Goal: Information Seeking & Learning: Check status

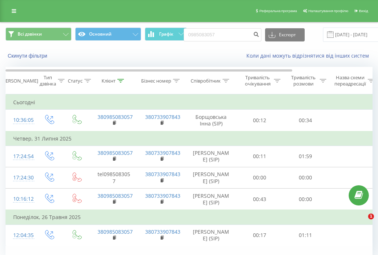
click at [226, 33] on input "0985083057" at bounding box center [223, 34] width 78 height 13
type input "0636237260"
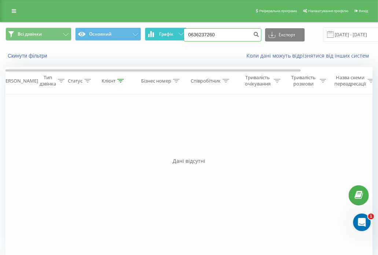
drag, startPoint x: 220, startPoint y: 33, endPoint x: 156, endPoint y: 28, distance: 64.1
click at [156, 28] on div "Всі дзвінки Основний Графік 0636237260 Експорт .csv .xls .xlsx 21.05.2025 - 21.…" at bounding box center [189, 35] width 367 height 14
paste input "(097) 445 70 68"
type input "0974457068"
drag, startPoint x: 226, startPoint y: 35, endPoint x: 148, endPoint y: 37, distance: 78.6
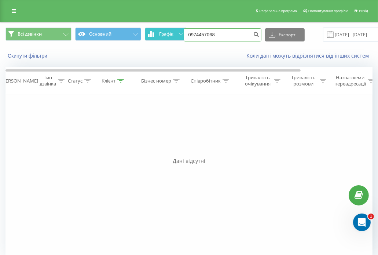
click at [148, 37] on div "Всі дзвінки Основний Графік 0974457068 Експорт .csv .xls .xlsx 21.05.2025 - 21.…" at bounding box center [189, 35] width 367 height 14
paste input "(063) 124 01 15"
type input "0631240115"
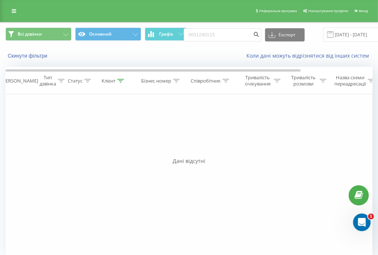
drag, startPoint x: 220, startPoint y: 25, endPoint x: 222, endPoint y: 30, distance: 6.1
click at [221, 28] on div "Всі дзвінки Основний Графік 0631240115 Експорт .csv .xls .xlsx 21.05.2025 - 21.…" at bounding box center [189, 34] width 378 height 25
click at [222, 32] on input "0631240115" at bounding box center [223, 34] width 78 height 13
paste input "(098) 444 18 04"
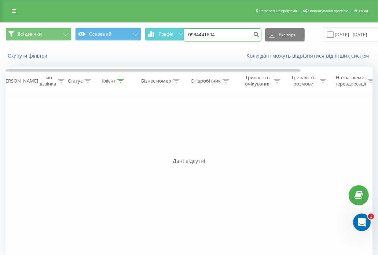
type input "0984441804"
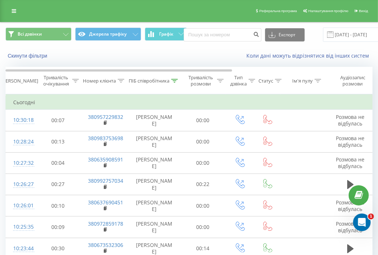
click at [167, 32] on span "Графік" at bounding box center [166, 34] width 14 height 5
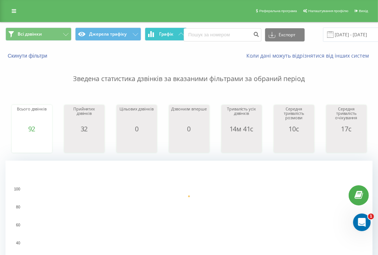
click at [167, 32] on span "Графік" at bounding box center [166, 34] width 14 height 5
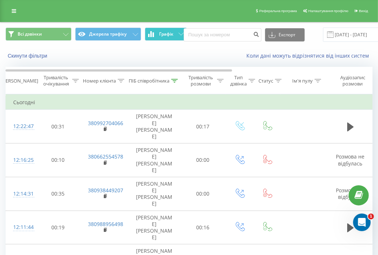
click at [157, 37] on button "Графік" at bounding box center [166, 34] width 42 height 13
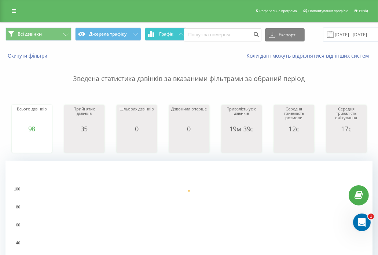
click at [157, 37] on button "Графік" at bounding box center [166, 34] width 42 height 13
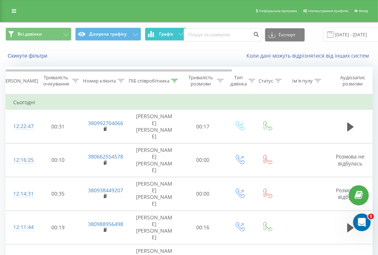
click at [169, 32] on span "Графік" at bounding box center [166, 34] width 14 height 5
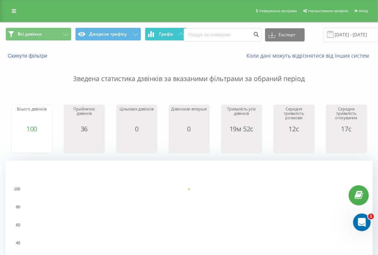
click at [169, 32] on span "Графік" at bounding box center [166, 34] width 14 height 5
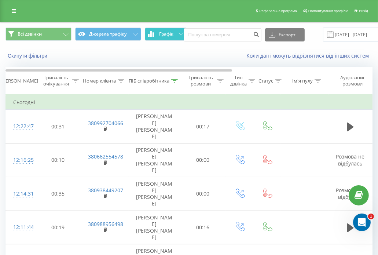
click at [164, 36] on span "Графік" at bounding box center [166, 34] width 14 height 5
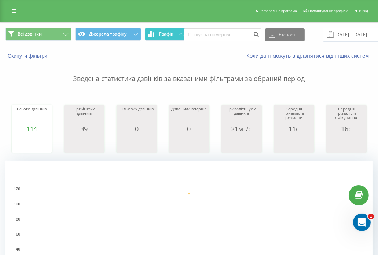
click at [164, 34] on span "Графік" at bounding box center [166, 34] width 14 height 5
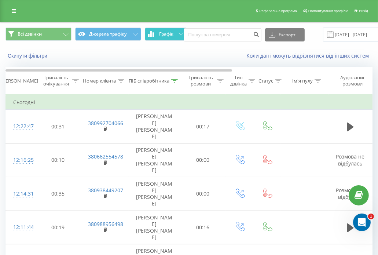
click at [177, 30] on button "Графік" at bounding box center [166, 34] width 42 height 13
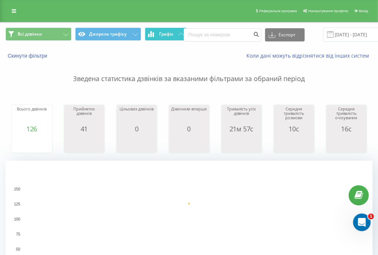
click at [177, 29] on button "Графік" at bounding box center [166, 34] width 42 height 13
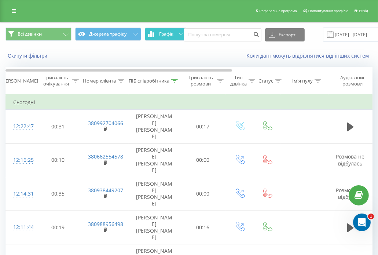
click at [178, 39] on button "Графік" at bounding box center [166, 34] width 42 height 13
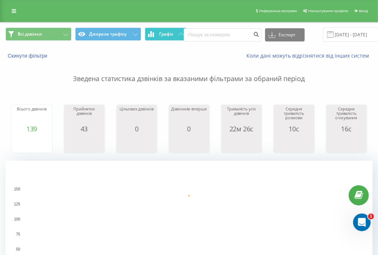
click at [175, 36] on button "Графік" at bounding box center [166, 34] width 42 height 13
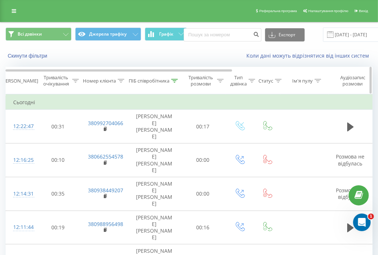
click at [172, 80] on icon at bounding box center [174, 81] width 7 height 4
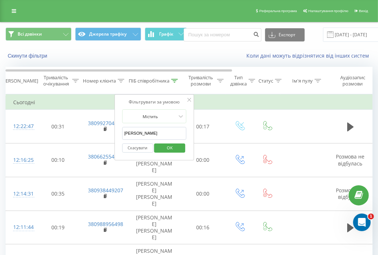
click at [179, 134] on input "кліменко" at bounding box center [154, 133] width 65 height 13
click at [168, 146] on span "OK" at bounding box center [170, 147] width 21 height 11
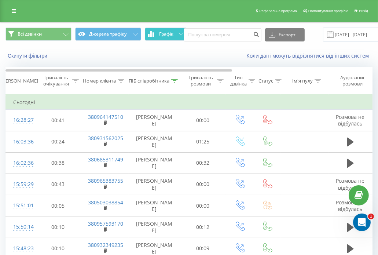
click at [163, 33] on span "Графік" at bounding box center [166, 34] width 14 height 5
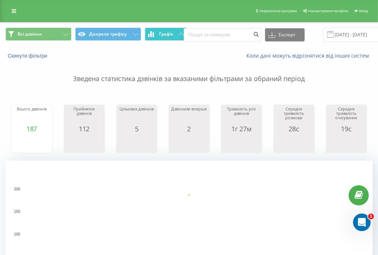
click at [163, 33] on span "Графік" at bounding box center [166, 34] width 14 height 5
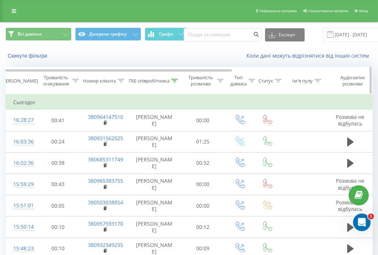
click at [173, 84] on div "ПІБ співробітника" at bounding box center [153, 81] width 49 height 6
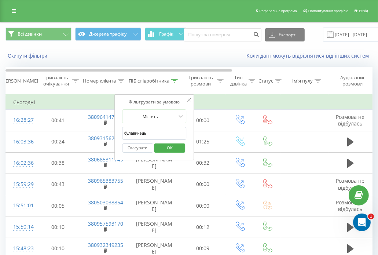
click at [162, 128] on input "булавинець" at bounding box center [154, 133] width 65 height 13
type input "кліменко"
click at [169, 149] on span "OK" at bounding box center [170, 147] width 21 height 11
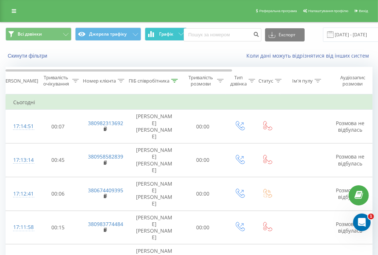
click at [164, 32] on span "Графік" at bounding box center [166, 34] width 14 height 5
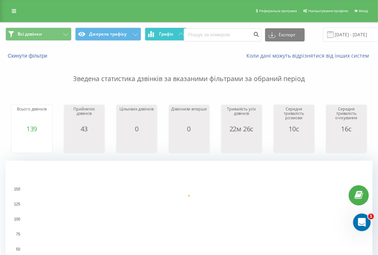
click at [164, 32] on span "Графік" at bounding box center [166, 34] width 14 height 5
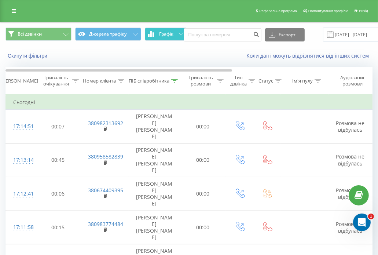
click at [167, 40] on button "Графік" at bounding box center [166, 34] width 42 height 13
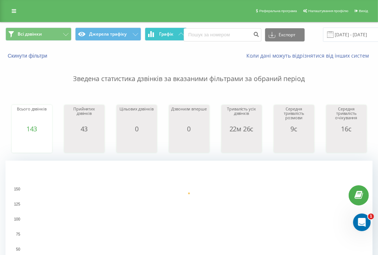
click at [165, 36] on span "Графік" at bounding box center [166, 34] width 14 height 5
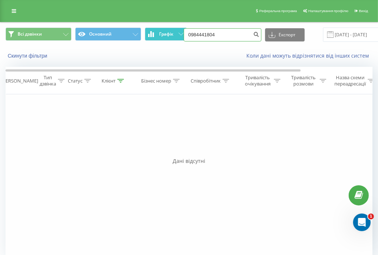
drag, startPoint x: 217, startPoint y: 33, endPoint x: 169, endPoint y: 35, distance: 48.1
click at [169, 35] on div "Всі дзвінки Основний Графік 0984441804 Експорт .csv .xls .xlsx [DATE] - [DATE]" at bounding box center [189, 35] width 367 height 14
paste input "[PHONE_NUMBER]"
type input "0937249600"
drag, startPoint x: 221, startPoint y: 39, endPoint x: 166, endPoint y: 36, distance: 55.1
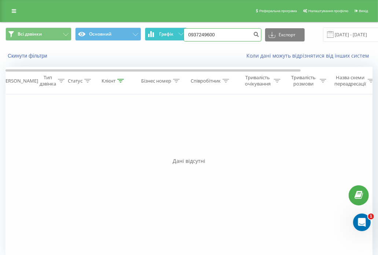
click at [166, 36] on div "Всі дзвінки Основний Графік 0937249600 Експорт .csv .xls .xlsx 21.05.2025 - 21.…" at bounding box center [189, 35] width 367 height 14
paste input "(097) 755 61 32"
type input "0977556132"
drag, startPoint x: 225, startPoint y: 33, endPoint x: 169, endPoint y: 26, distance: 56.3
click at [172, 26] on div "Всі дзвінки Основний Графік 0977556132 Експорт .csv .xls .xlsx [DATE] - [DATE]" at bounding box center [189, 34] width 378 height 25
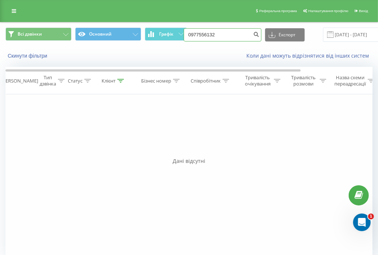
paste input "[PHONE_NUMBER]"
type input "0965740081"
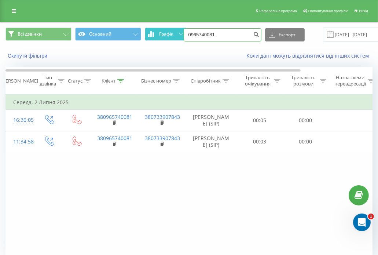
drag, startPoint x: 219, startPoint y: 41, endPoint x: 174, endPoint y: 32, distance: 45.4
click at [174, 32] on div "Всі дзвінки Основний Графік 0965740081 Експорт .csv .xls .xlsx 21.05.2025 - 21.…" at bounding box center [189, 35] width 367 height 14
paste input "(050) 910 20 2"
type input "0509102021"
drag, startPoint x: 218, startPoint y: 36, endPoint x: 168, endPoint y: 29, distance: 50.4
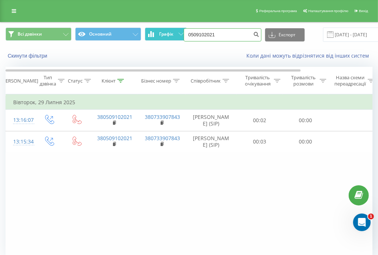
click at [168, 29] on div "Всі дзвінки Основний Графік 0509102021 Експорт .csv .xls .xlsx [DATE] - [DATE]" at bounding box center [189, 35] width 367 height 14
paste input "[PHONE_NUMBER]"
type input "0964691009"
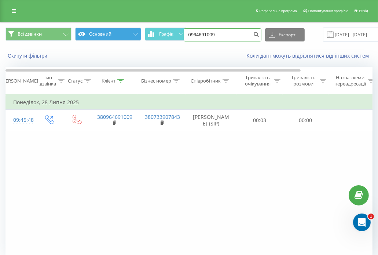
drag, startPoint x: 211, startPoint y: 37, endPoint x: 141, endPoint y: 37, distance: 70.5
click at [141, 37] on div "Всі дзвінки Основний Графік 0964691009 Експорт .csv .xls .xlsx 21.05.2025 - 21.…" at bounding box center [189, 35] width 367 height 14
paste input "(096) 945 41 70"
type input "0969454170"
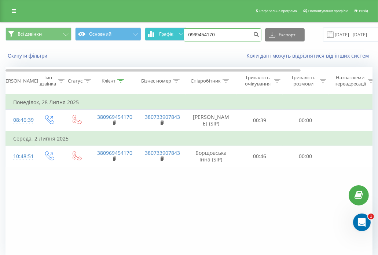
drag, startPoint x: 219, startPoint y: 38, endPoint x: 153, endPoint y: 39, distance: 66.4
click at [153, 39] on div "Всі дзвінки Основний Графік 0969454170 Експорт .csv .xls .xlsx [DATE] - [DATE]" at bounding box center [189, 35] width 367 height 14
paste input "[PHONE_NUMBER]"
type input "0932212128"
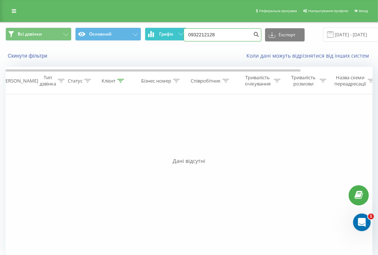
drag, startPoint x: 225, startPoint y: 35, endPoint x: 158, endPoint y: 28, distance: 67.2
click at [158, 28] on div "Всі дзвінки Основний Графік 0932212128 Експорт .csv .xls .xlsx 21.05.2025 - 21.…" at bounding box center [189, 35] width 367 height 14
paste input "(067) 314 20 66"
type input "0673142066"
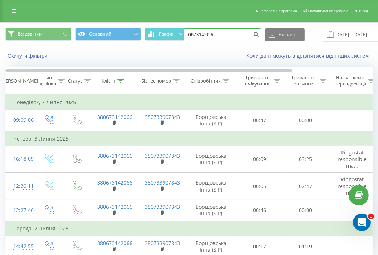
click at [224, 30] on input "0673142066" at bounding box center [223, 34] width 78 height 13
paste input "(067) 744 86 92"
type input "0677448692"
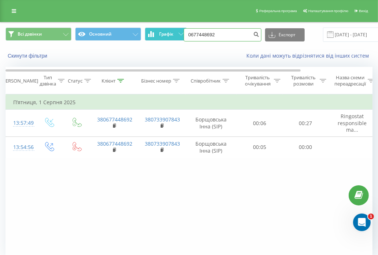
drag, startPoint x: 220, startPoint y: 32, endPoint x: 166, endPoint y: 33, distance: 54.3
click at [166, 33] on div "Всі дзвінки Основний Графік 0677448692 Експорт .csv .xls .xlsx [DATE] - [DATE]" at bounding box center [189, 35] width 367 height 14
paste input "(063) 673 56 38"
type input "0636735638"
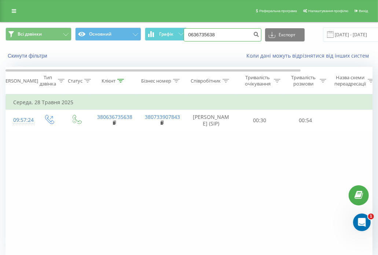
drag, startPoint x: 222, startPoint y: 35, endPoint x: 153, endPoint y: 44, distance: 69.5
click at [153, 44] on div "Всі дзвінки Основний Графік 0636735638 Експорт .csv .xls .xlsx 21.05.2025 - 21.…" at bounding box center [189, 34] width 378 height 25
paste input "(097) 763 12 85"
type input "0977631285"
drag, startPoint x: 229, startPoint y: 36, endPoint x: 153, endPoint y: 40, distance: 75.7
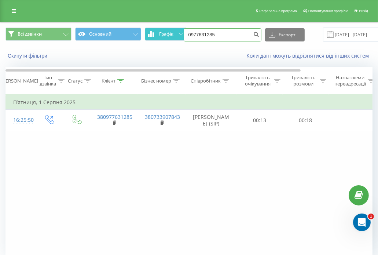
click at [153, 40] on div "Всі дзвінки Основний Графік 0977631285 Експорт .csv .xls .xlsx 21.05.2025 - 21.…" at bounding box center [189, 35] width 367 height 14
paste input "(068) 600 94 00"
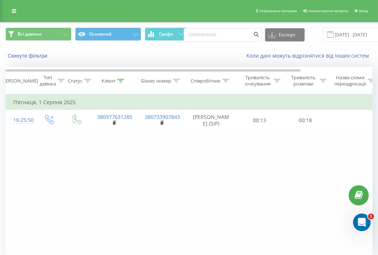
click at [151, 43] on div "Всі дзвінки Основний Графік (0686009400 Експорт .csv .xls .xlsx 21.05.2025 - 21…" at bounding box center [189, 34] width 378 height 25
click at [191, 35] on input "(0686009400" at bounding box center [223, 34] width 78 height 13
type input "0686009400"
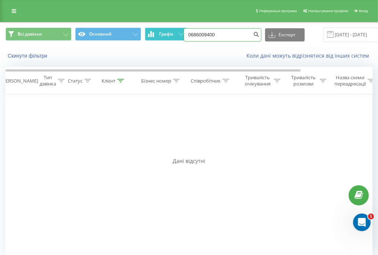
drag, startPoint x: 216, startPoint y: 36, endPoint x: 165, endPoint y: 36, distance: 50.7
click at [165, 36] on div "Всі дзвінки Основний Графік 0686009400 Експорт .csv .xls .xlsx [DATE] - [DATE]" at bounding box center [189, 35] width 367 height 14
paste input "(093) 512 77 5"
type input "0935127750"
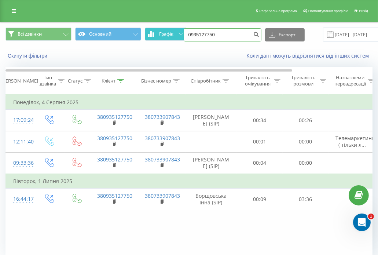
drag, startPoint x: 218, startPoint y: 35, endPoint x: 177, endPoint y: 36, distance: 40.7
click at [177, 36] on div "Всі дзвінки Основний Графік 0935127750 Експорт .csv .xls .xlsx 21.05.2025 - 21.…" at bounding box center [189, 35] width 367 height 14
paste input "(066) 895 97 39"
type input "0668959739"
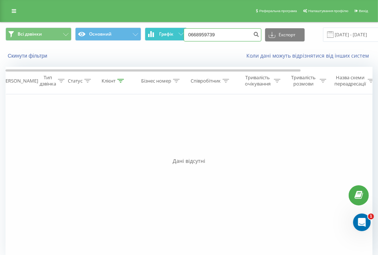
drag, startPoint x: 222, startPoint y: 33, endPoint x: 166, endPoint y: 37, distance: 56.3
click at [166, 37] on div "Всі дзвінки Основний Графік 0668959739 Експорт .csv .xls .xlsx [DATE] - [DATE]" at bounding box center [189, 35] width 367 height 14
paste input "[PHONE_NUMBER]"
type input "0951321771"
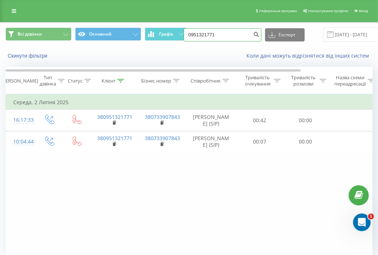
click at [217, 37] on input "0951321771" at bounding box center [223, 34] width 78 height 13
paste input "(098) 961 46 26"
type input "0989614626"
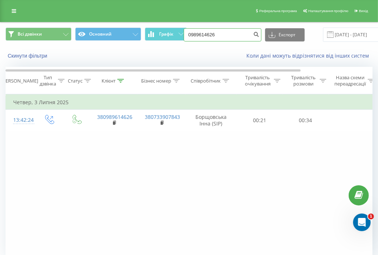
click at [218, 35] on input "0989614626" at bounding box center [223, 34] width 78 height 13
paste input "(063) 579 66"
type input "0635796626"
